Goal: Information Seeking & Learning: Learn about a topic

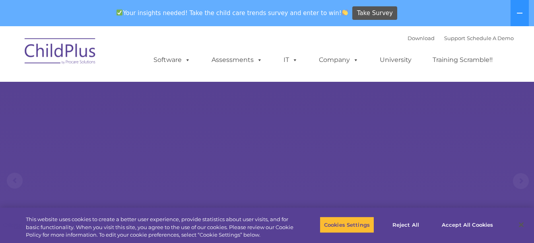
select select "MEDIUM"
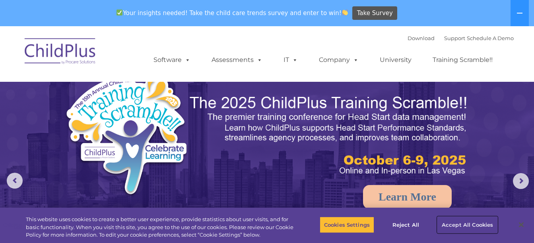
click at [445, 223] on button "Accept All Cookies" at bounding box center [468, 225] width 60 height 17
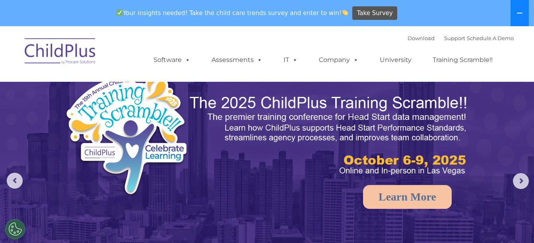
click at [518, 14] on icon at bounding box center [520, 13] width 6 height 1
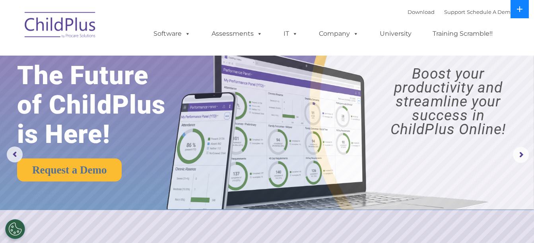
click at [518, 14] on button at bounding box center [520, 9] width 18 height 18
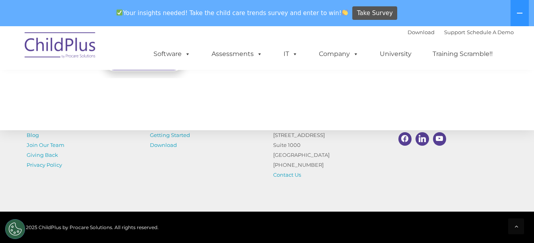
scroll to position [970, 0]
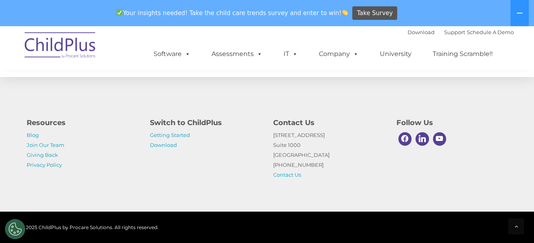
click at [165, 141] on p "Getting Started Download" at bounding box center [205, 140] width 111 height 20
click at [164, 146] on link "Download" at bounding box center [163, 145] width 27 height 6
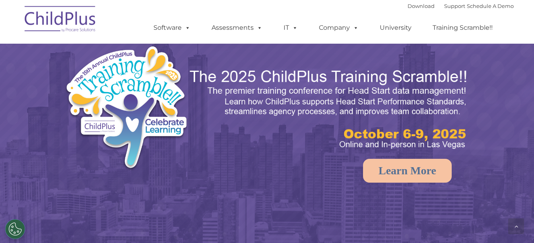
scroll to position [960, 0]
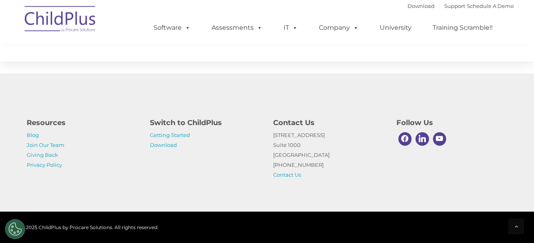
select select "MEDIUM"
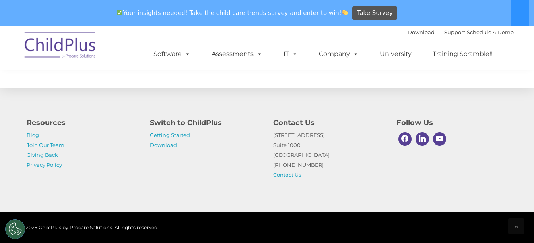
scroll to position [970, 0]
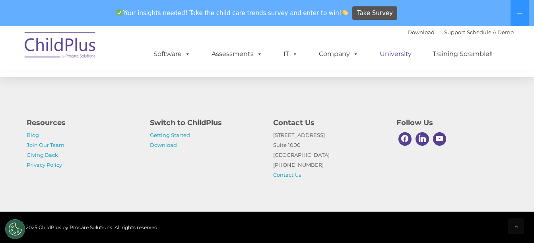
click at [398, 54] on link "University" at bounding box center [396, 54] width 48 height 16
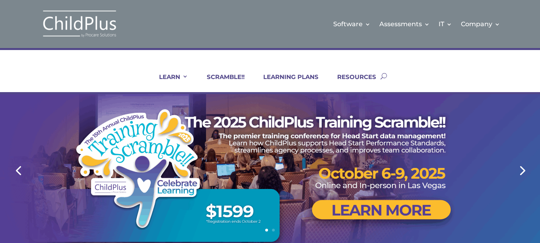
click at [539, 239] on div at bounding box center [270, 170] width 540 height 152
click at [70, 21] on img at bounding box center [80, 24] width 80 height 29
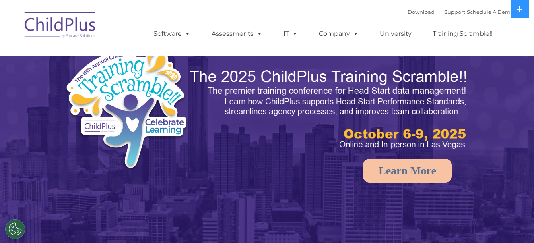
select select "MEDIUM"
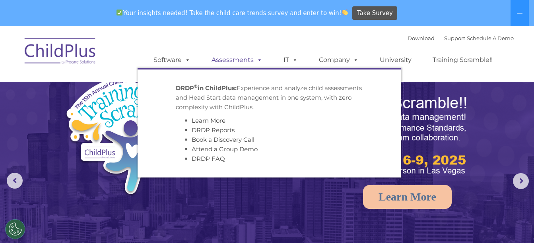
click at [257, 59] on span at bounding box center [258, 60] width 9 height 8
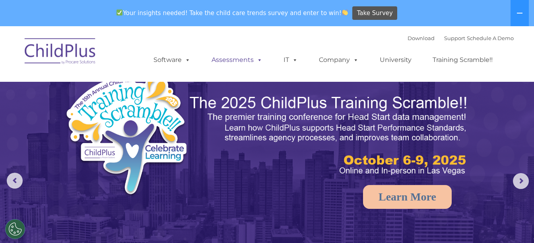
click at [257, 59] on span at bounding box center [258, 60] width 9 height 8
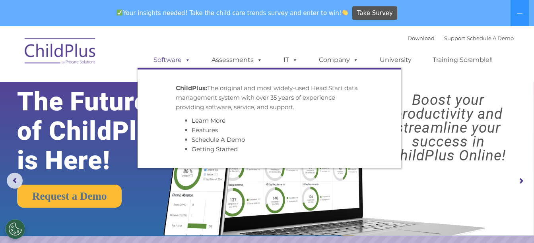
click at [182, 63] on span at bounding box center [186, 60] width 9 height 8
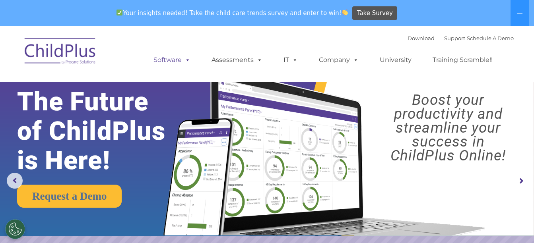
click at [186, 61] on span at bounding box center [186, 60] width 9 height 8
click at [241, 37] on div "Download Support | Schedule A Demo  MENU MENU Software ChildPlus: The original…" at bounding box center [326, 54] width 376 height 44
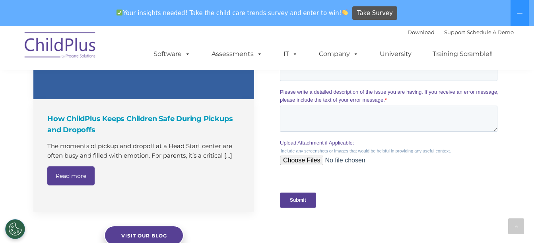
scroll to position [811, 0]
